Goal: Find specific page/section: Find specific page/section

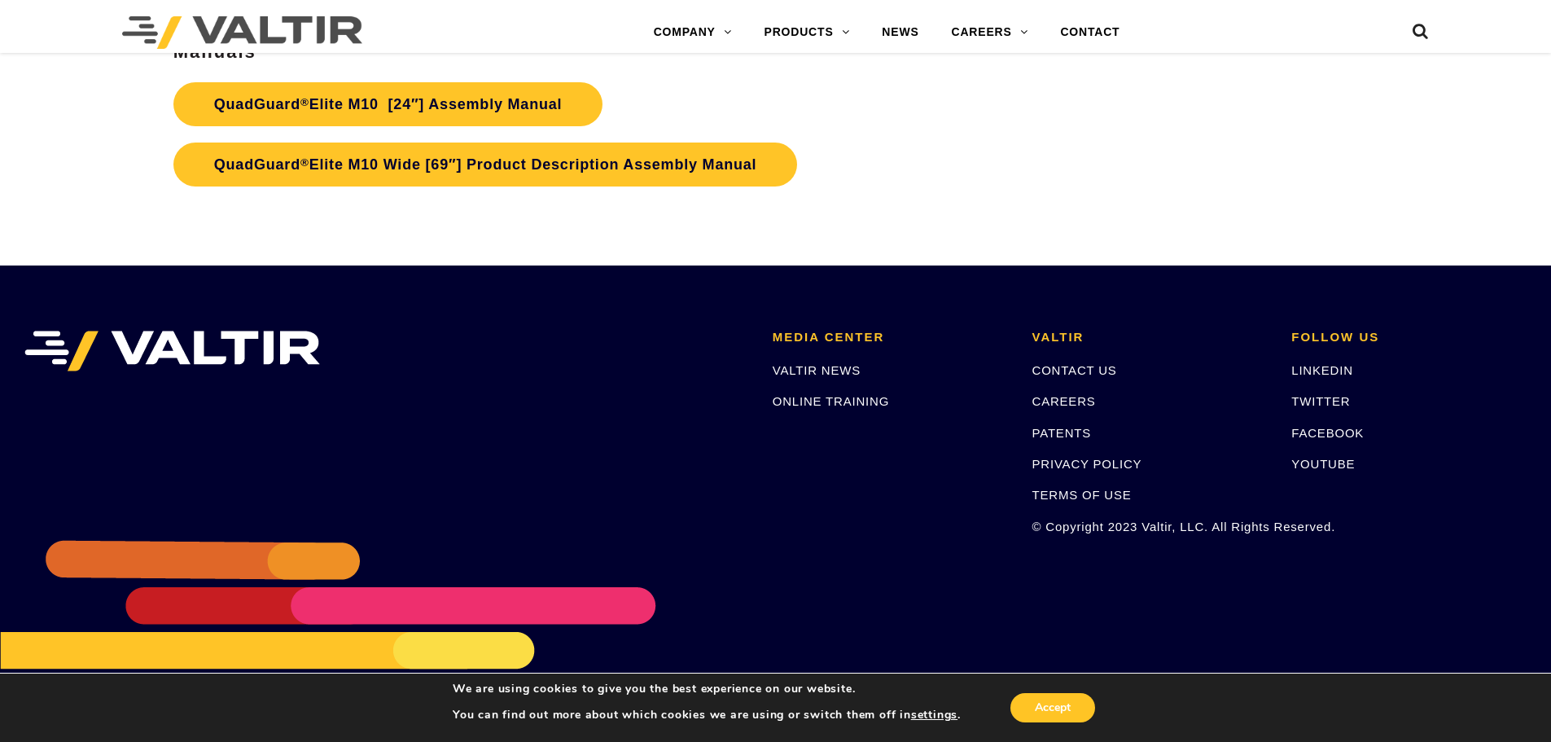
scroll to position [8889, 0]
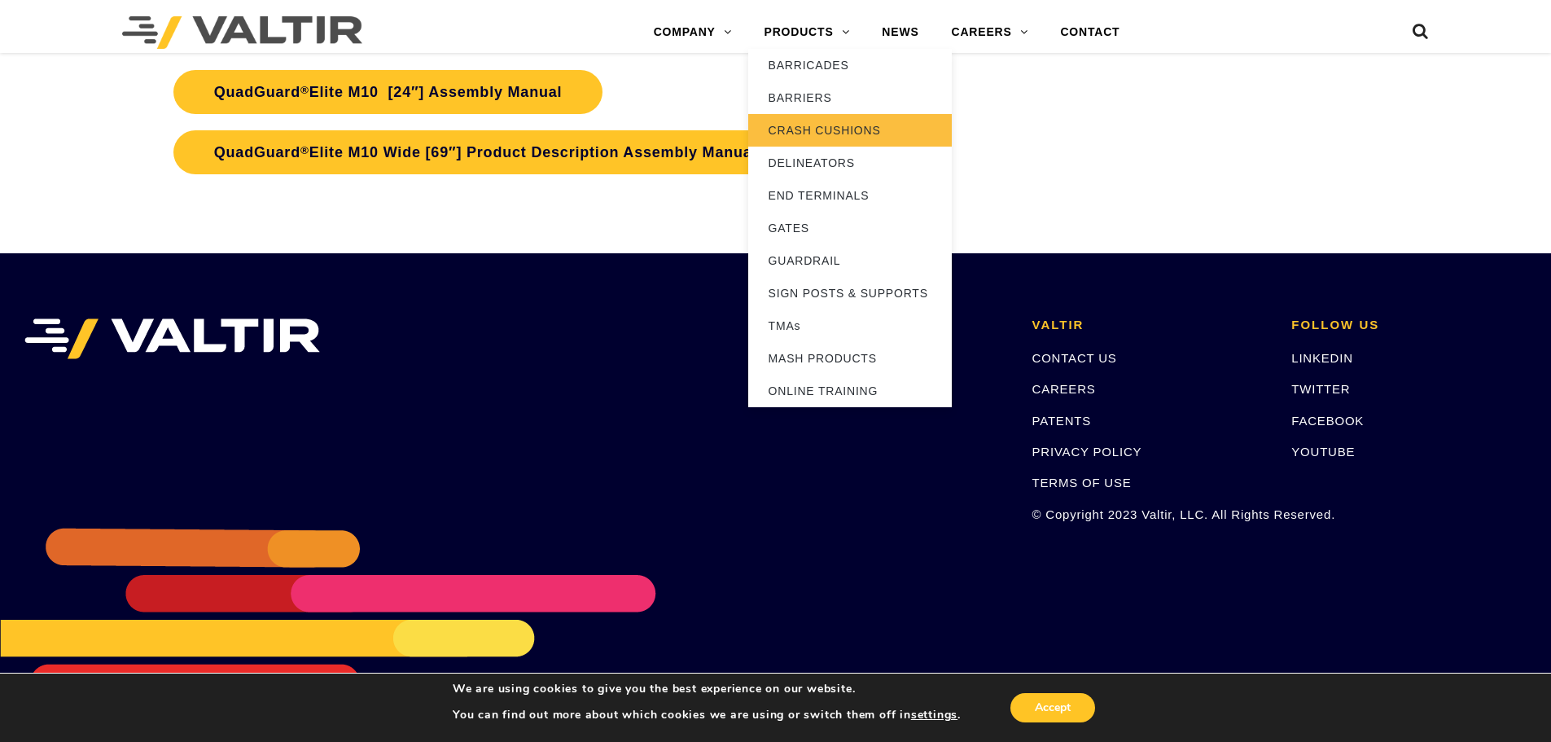
click at [815, 129] on link "CRASH CUSHIONS" at bounding box center [850, 130] width 204 height 33
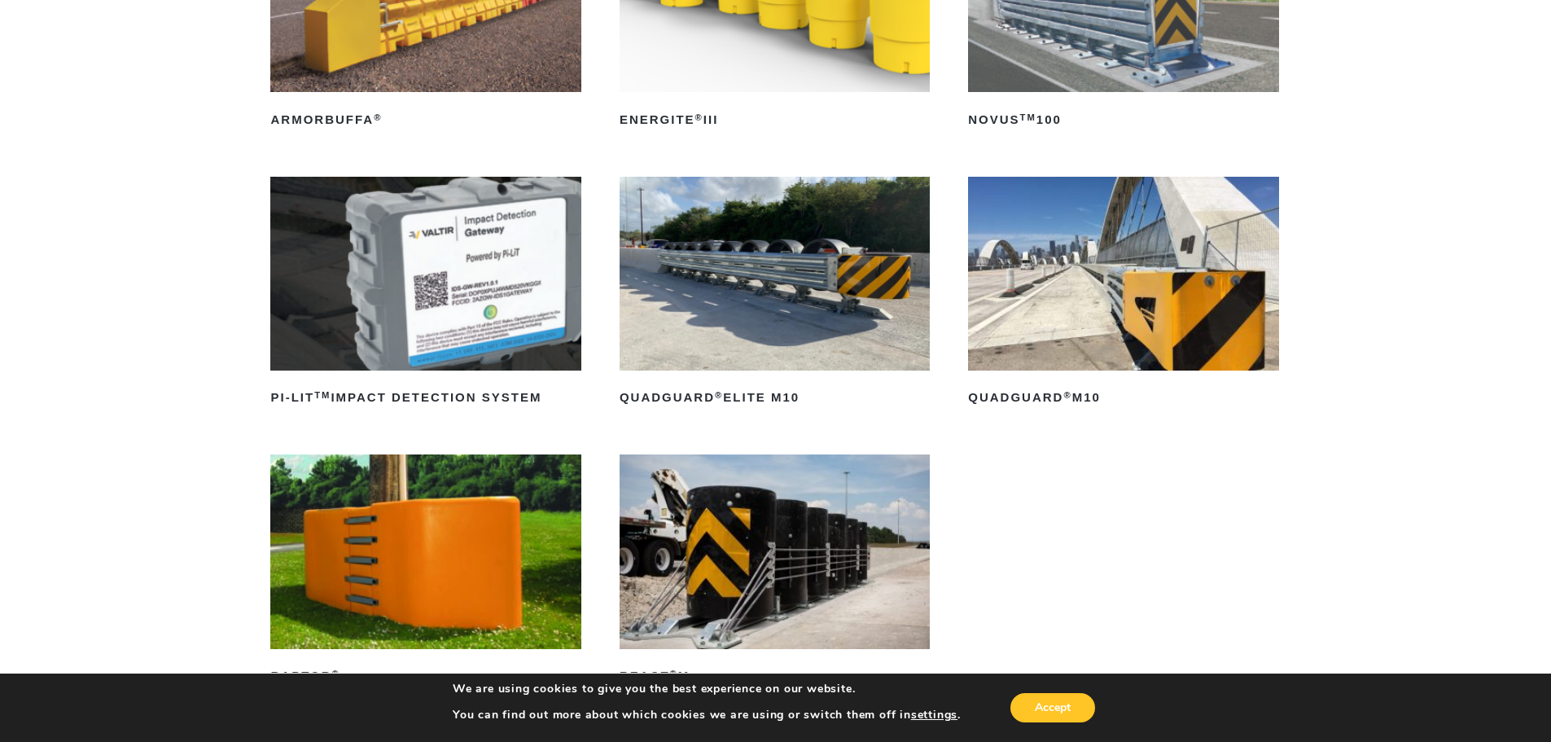
scroll to position [407, 0]
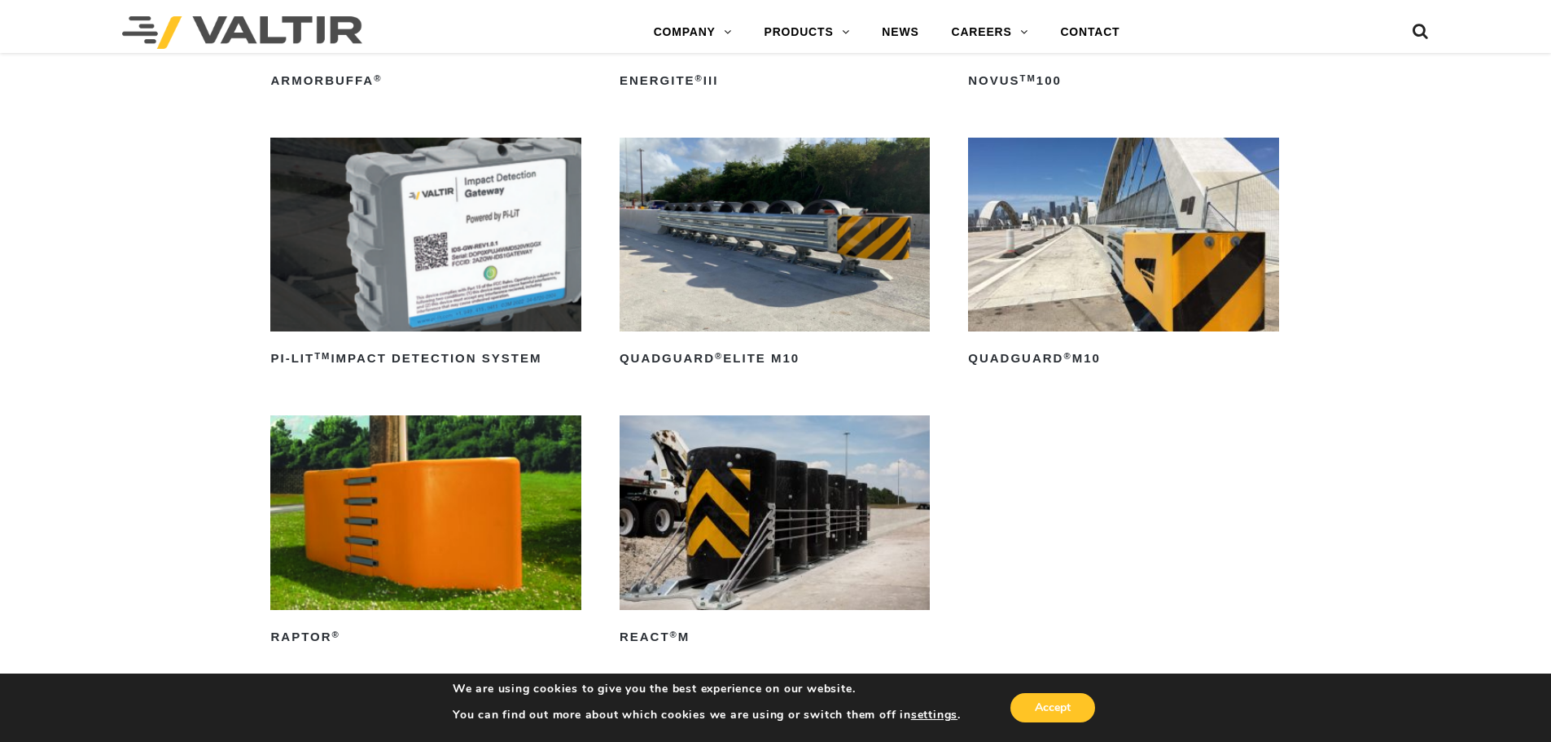
click at [1085, 255] on img at bounding box center [1123, 235] width 310 height 194
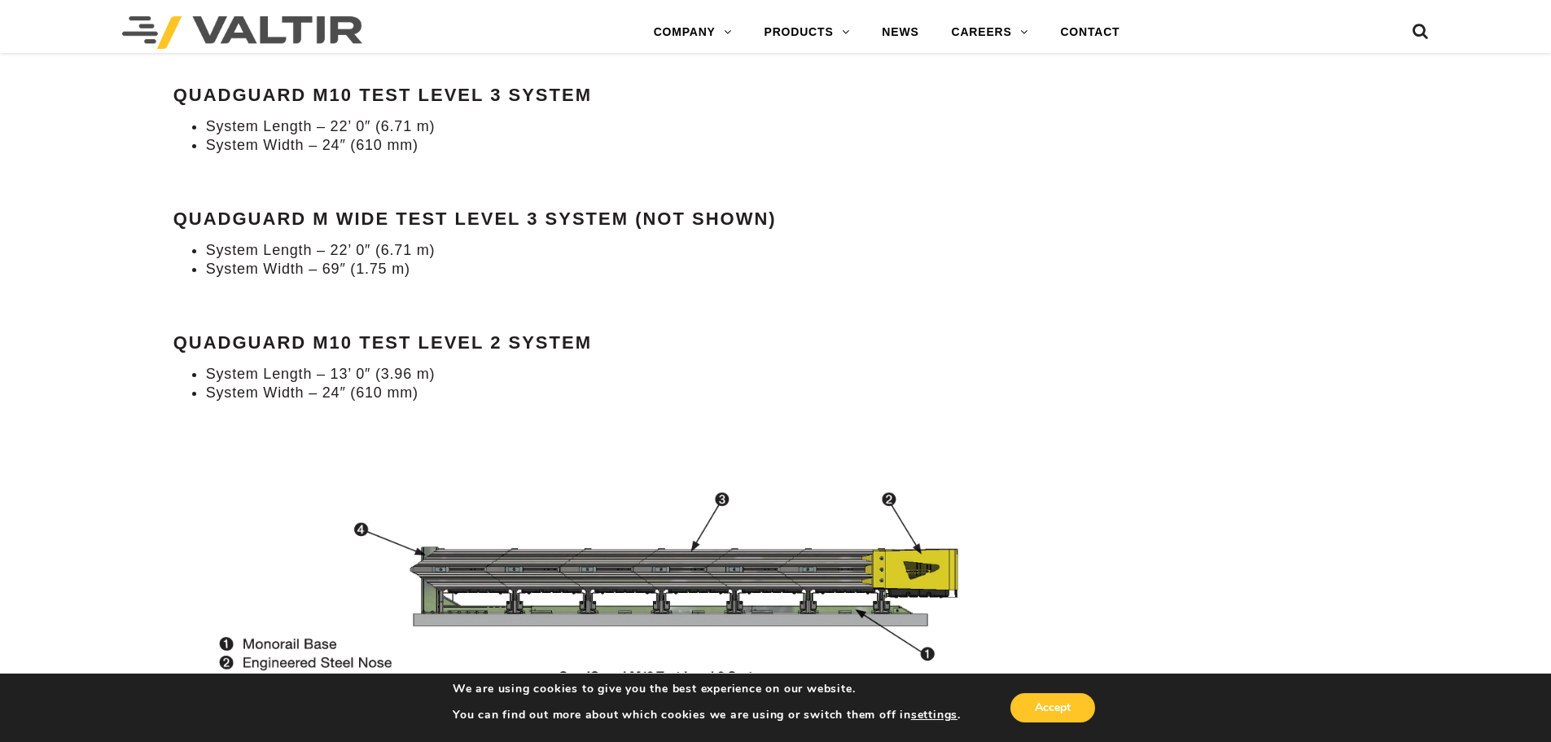
scroll to position [1792, 0]
